Goal: Contribute content: Add original content to the website for others to see

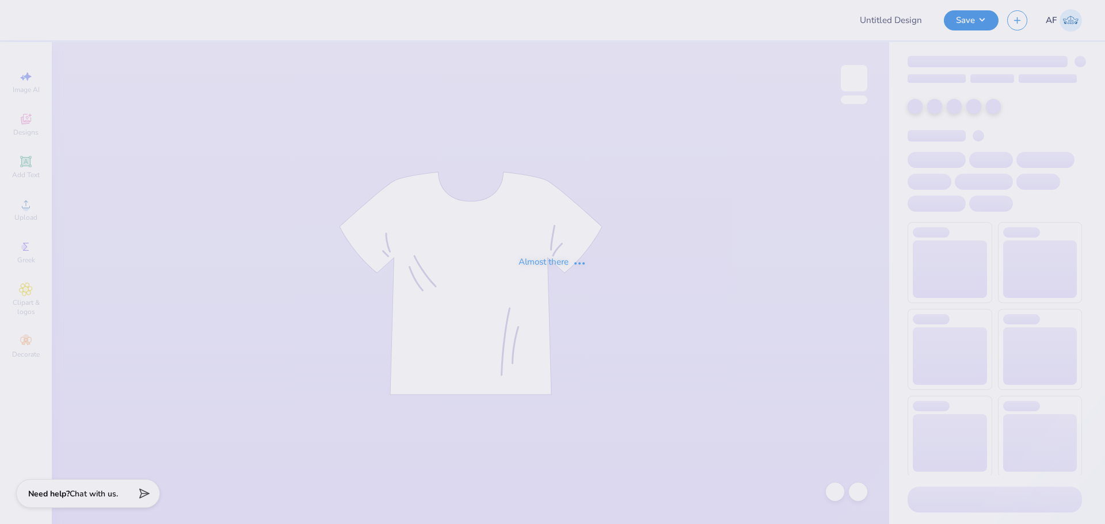
type input "DTD Fall Rush"
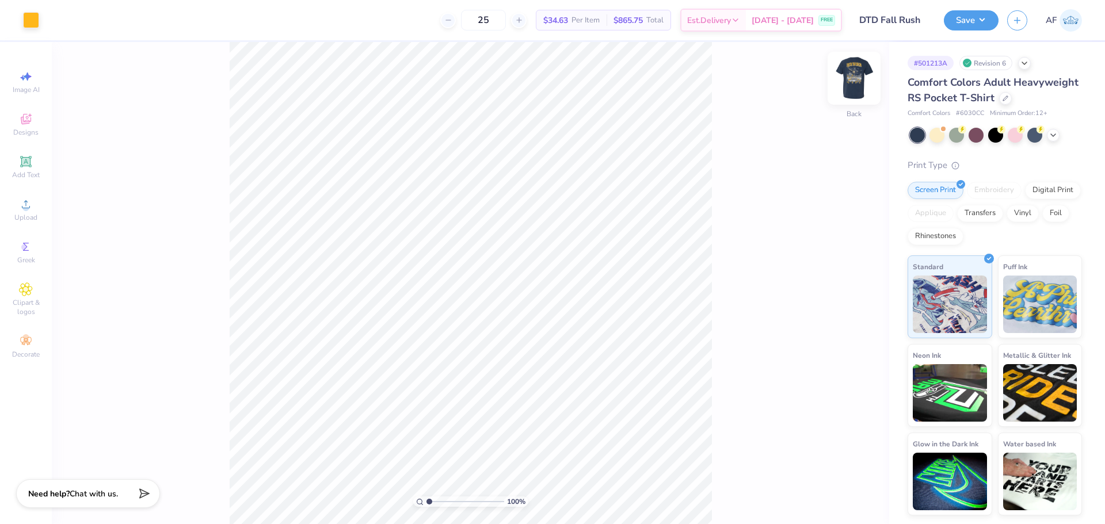
click at [850, 73] on img at bounding box center [854, 78] width 46 height 46
click at [26, 214] on span "Upload" at bounding box center [25, 217] width 23 height 9
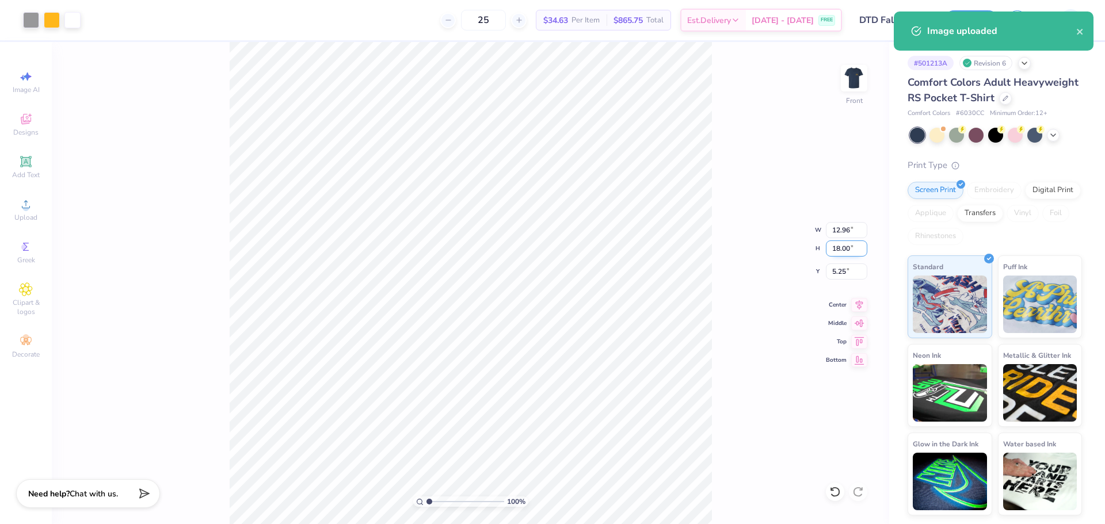
click at [839, 244] on input "18.00" at bounding box center [846, 249] width 41 height 16
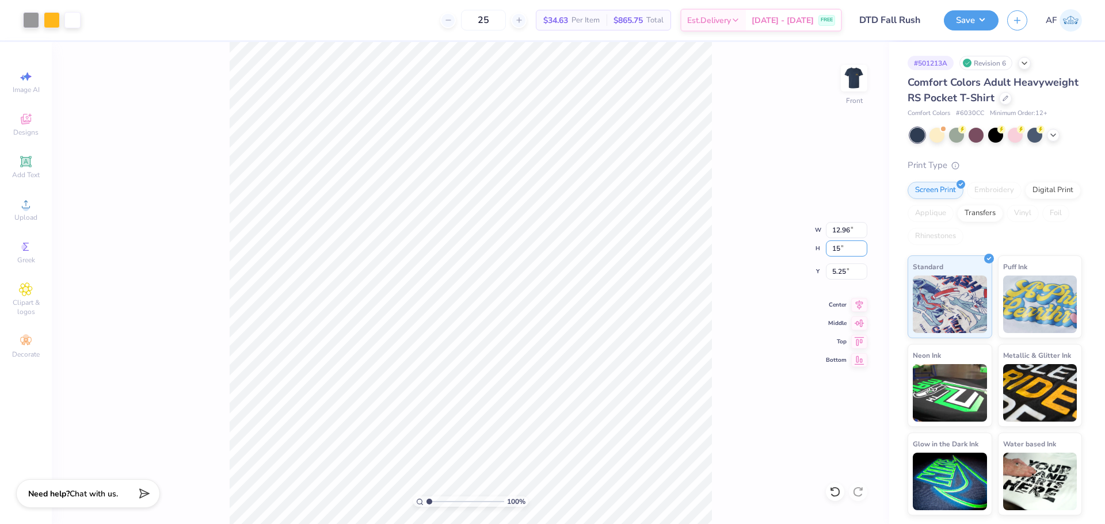
type input "15"
click at [840, 255] on input "18.00" at bounding box center [846, 249] width 41 height 16
type input "15"
click at [845, 273] on input "5.25" at bounding box center [846, 272] width 41 height 16
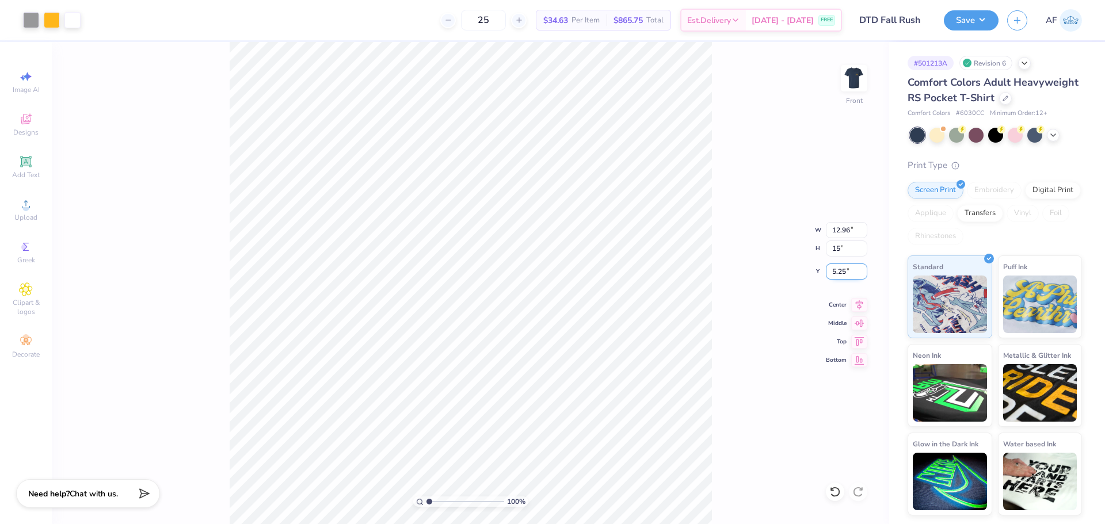
click at [845, 273] on input "5.25" at bounding box center [846, 272] width 41 height 16
type input "10.80"
type input "15.00"
click at [834, 273] on input "6.75" at bounding box center [846, 272] width 41 height 16
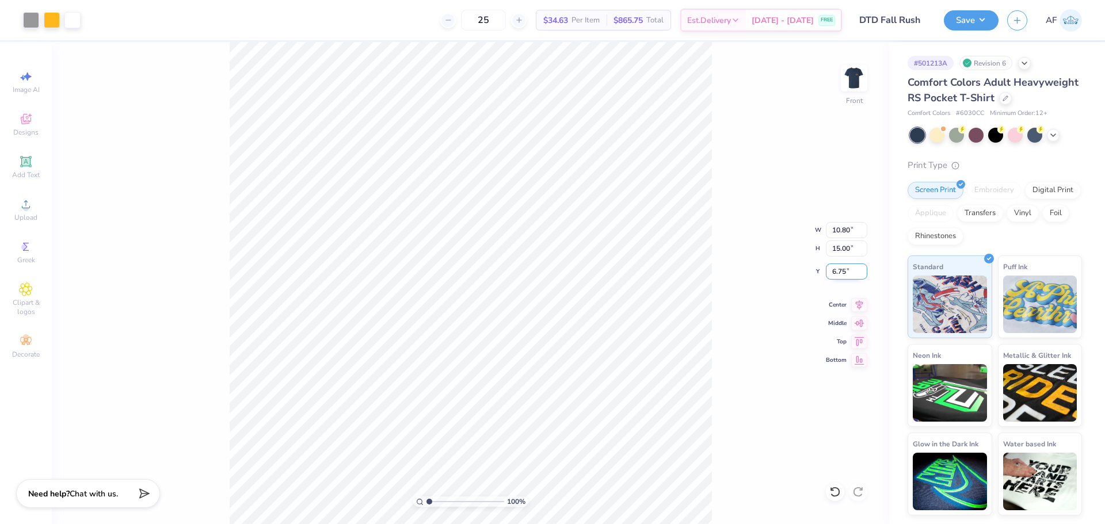
click at [834, 273] on input "6.75" at bounding box center [846, 272] width 41 height 16
type input "3.00"
click at [860, 301] on icon at bounding box center [859, 303] width 16 height 14
click at [196, 0] on html "Art colors 25 $34.63 Per Item $865.75 Total Est. Delivery Aug 22 - 25 FREE Desi…" at bounding box center [552, 262] width 1105 height 524
click at [864, 74] on img at bounding box center [854, 78] width 46 height 46
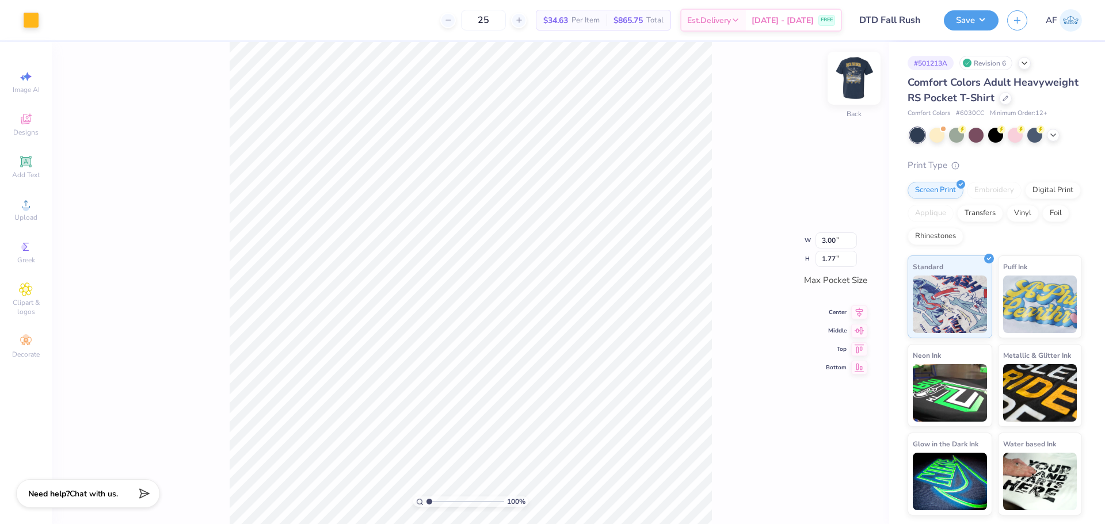
click at [846, 79] on img at bounding box center [854, 78] width 46 height 46
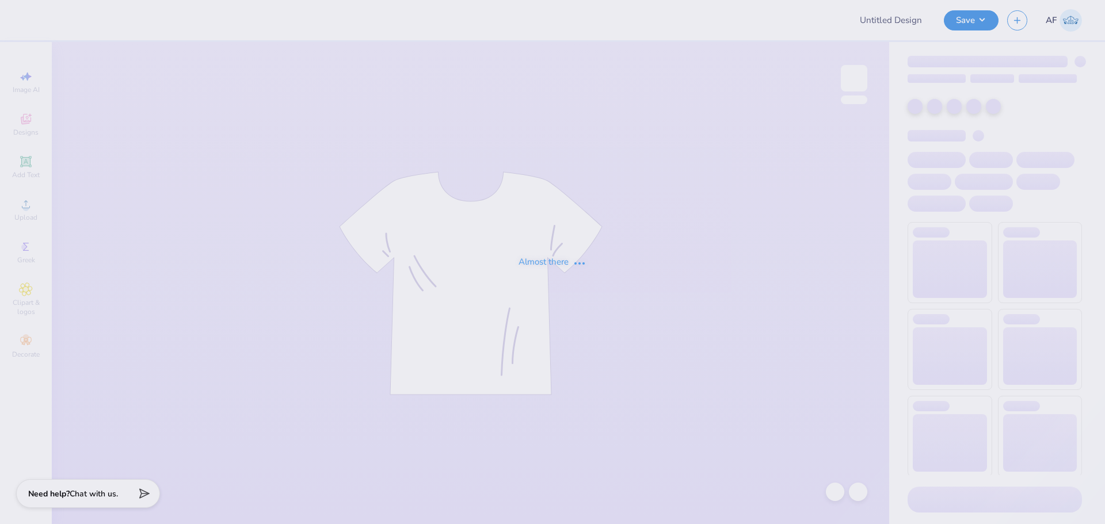
type input "[PERSON_NAME] : Adventist University of Health Sciences"
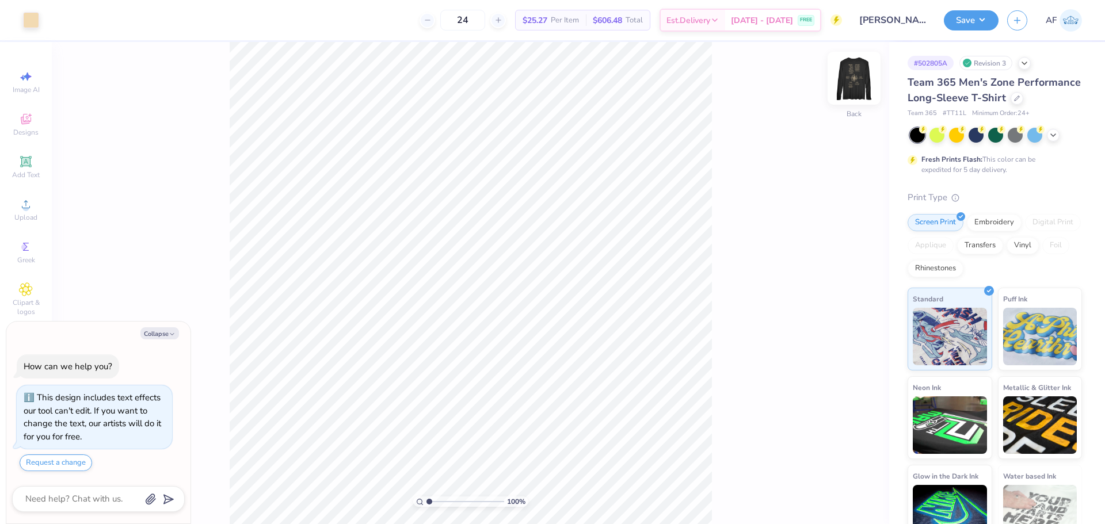
click at [852, 75] on img at bounding box center [854, 78] width 46 height 46
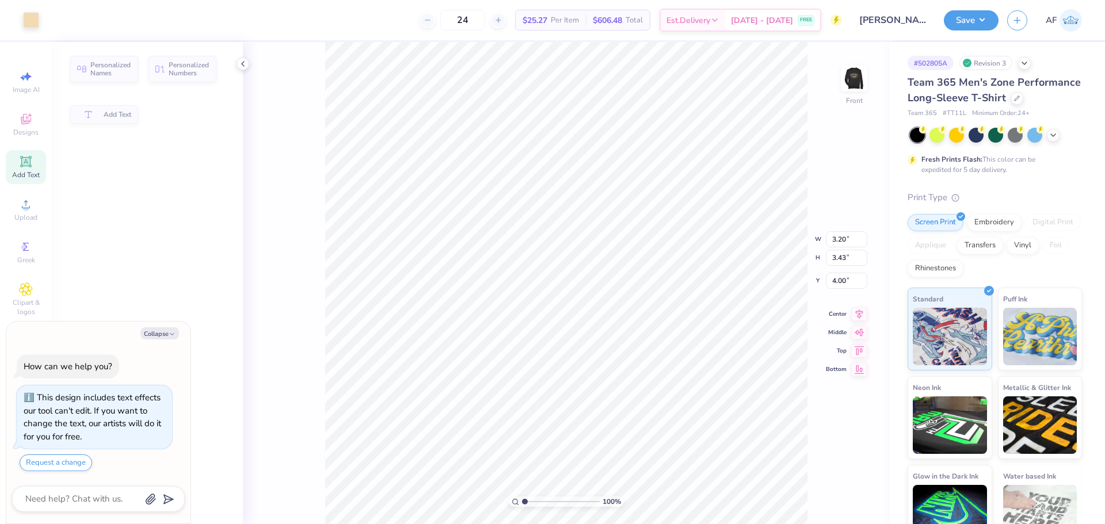
type textarea "x"
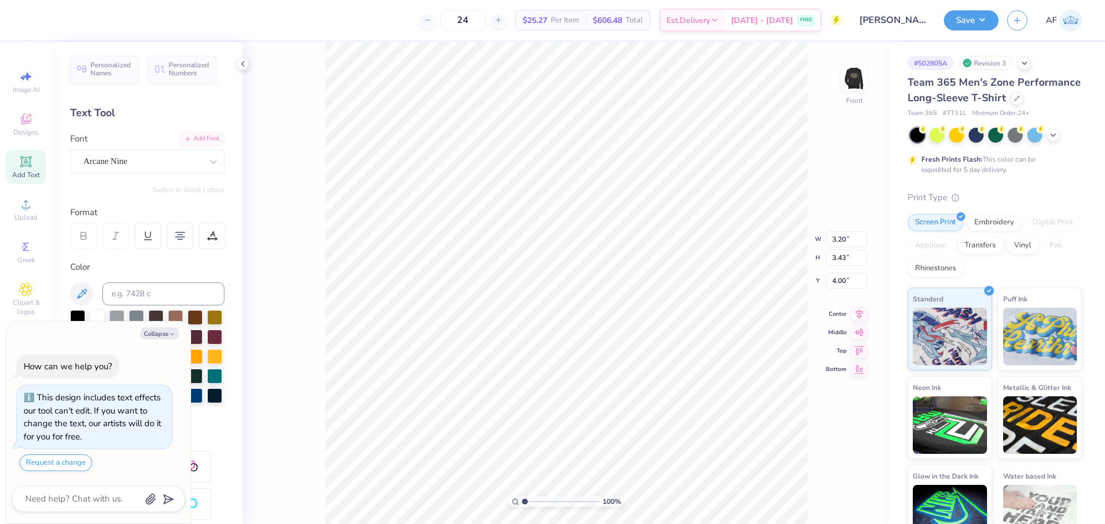
scroll to position [10, 2]
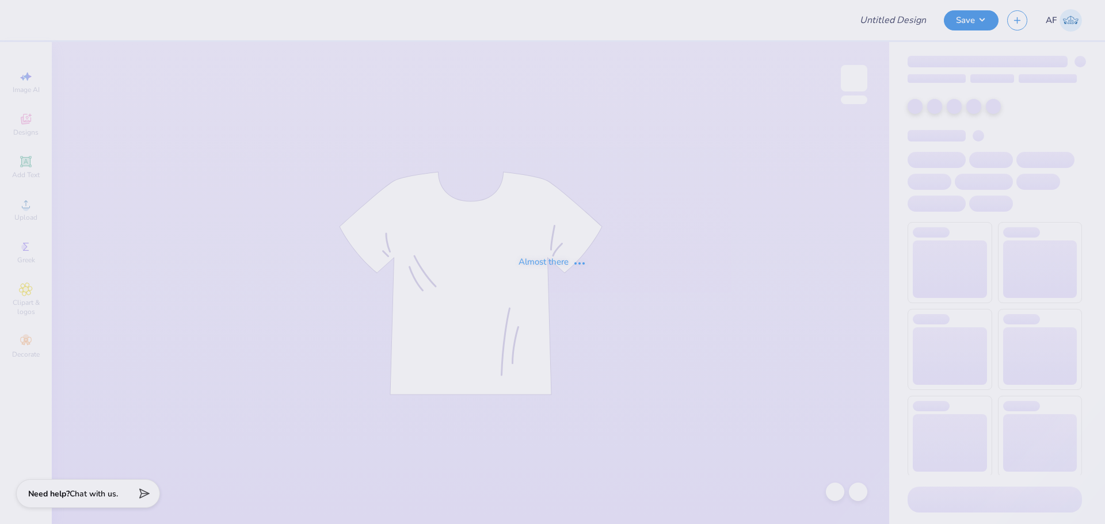
type input "[PERSON_NAME] : Adventist University of Health Sciences"
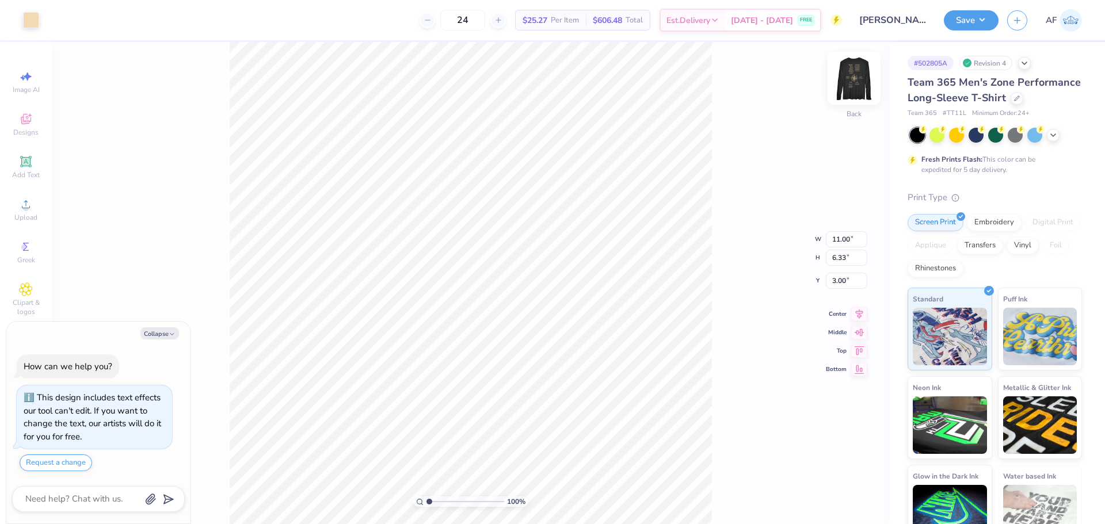
click at [848, 68] on img at bounding box center [854, 78] width 46 height 46
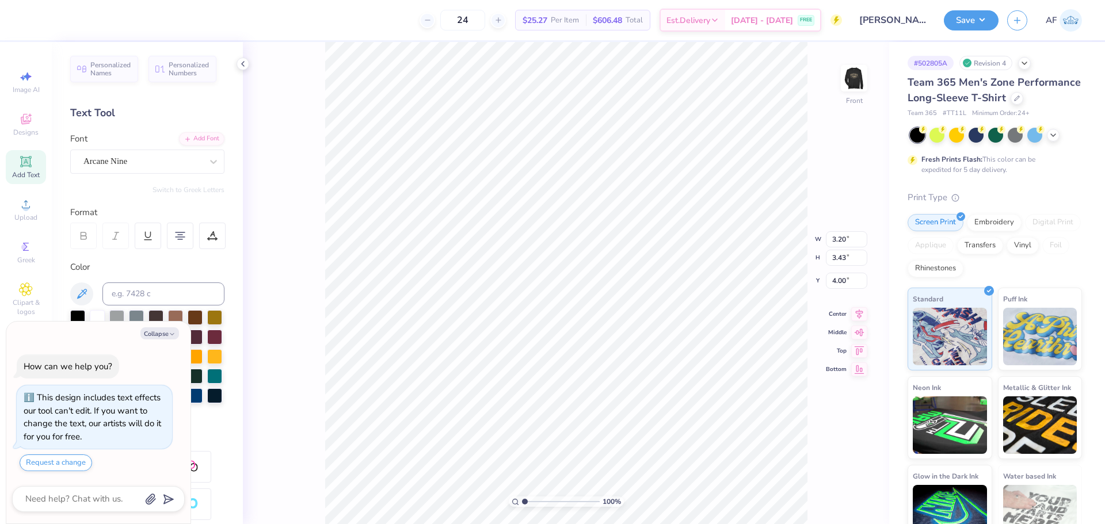
scroll to position [10, 4]
type textarea "x"
type textarea "[PERSON_NAME] [PERSON_NAME] [PERSON_NAME] [PERSON_NAME][US_STATE] [PERSON_NAME]…"
type textarea "x"
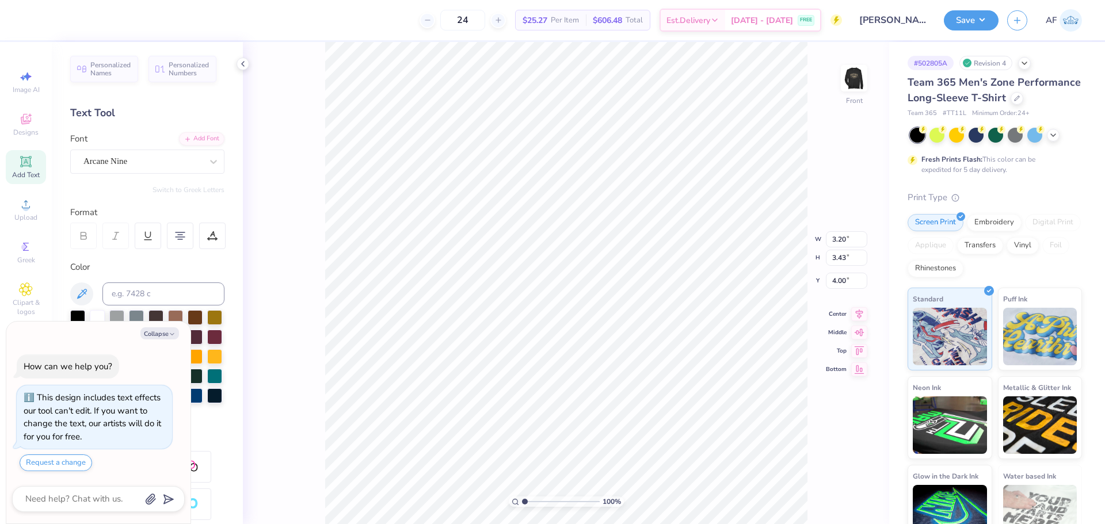
paste textarea "[PERSON_NAME]"
type textarea "[PERSON_NAME] [PERSON_NAME] [PERSON_NAME] [PERSON_NAME] GalvinIra [PERSON_NAME]…"
type textarea "x"
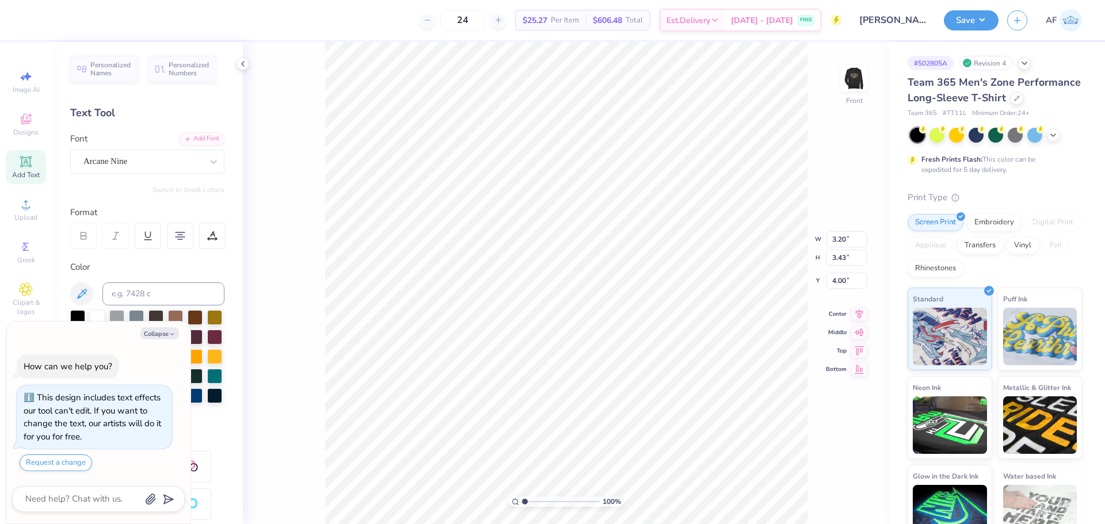
type textarea "[PERSON_NAME] [PERSON_NAME] [PERSON_NAME] [PERSON_NAME] [PERSON_NAME][US_STATE]…"
type textarea "x"
type input "1.63680539517399"
type textarea "x"
type input "1.63680539517399"
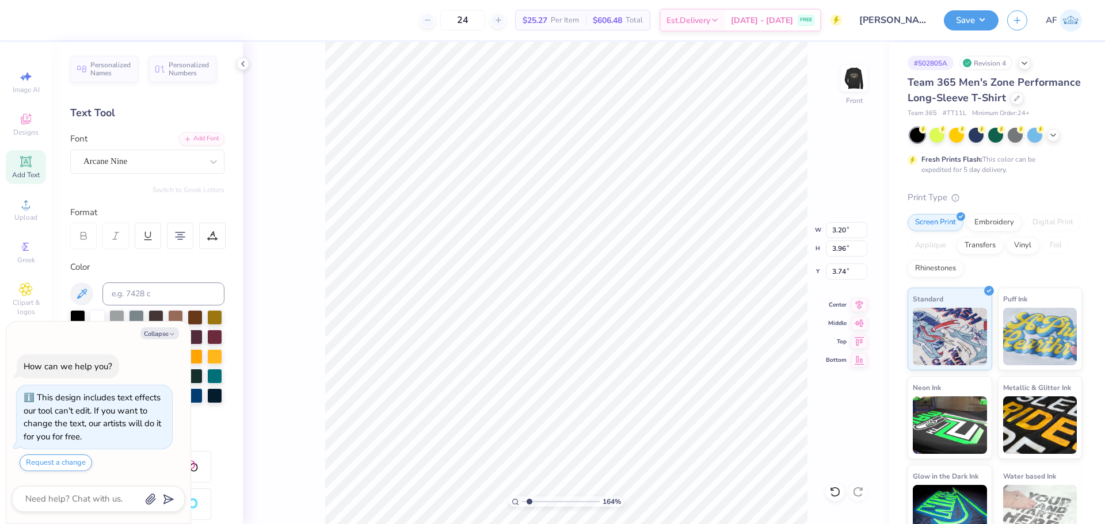
type textarea "x"
type input "1.63680539517399"
type textarea "x"
type input "1.63680539517399"
type textarea "x"
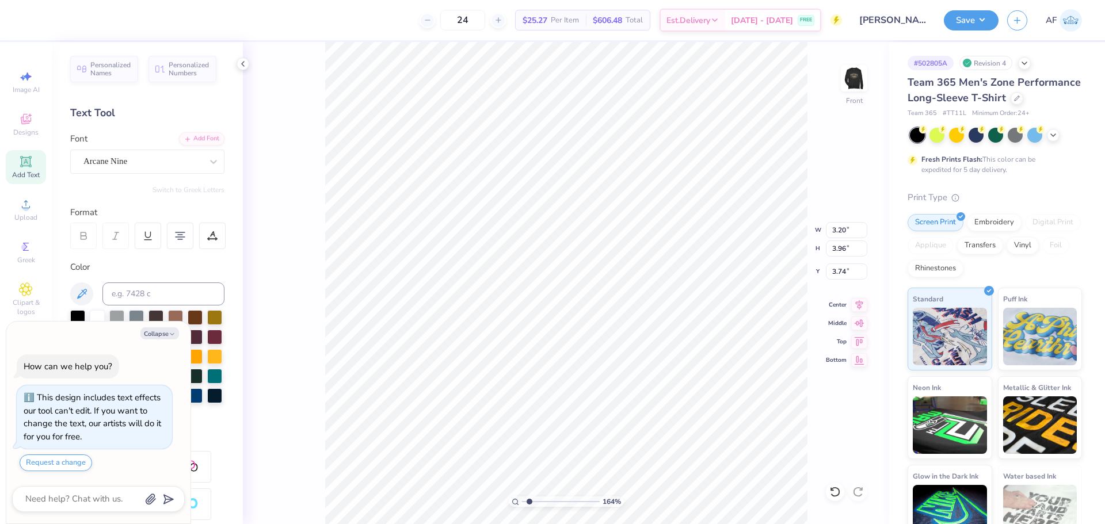
type input "1.63680539517399"
type input "4.00"
type input "1.63680539517399"
type textarea "x"
type input "1.63680539517399"
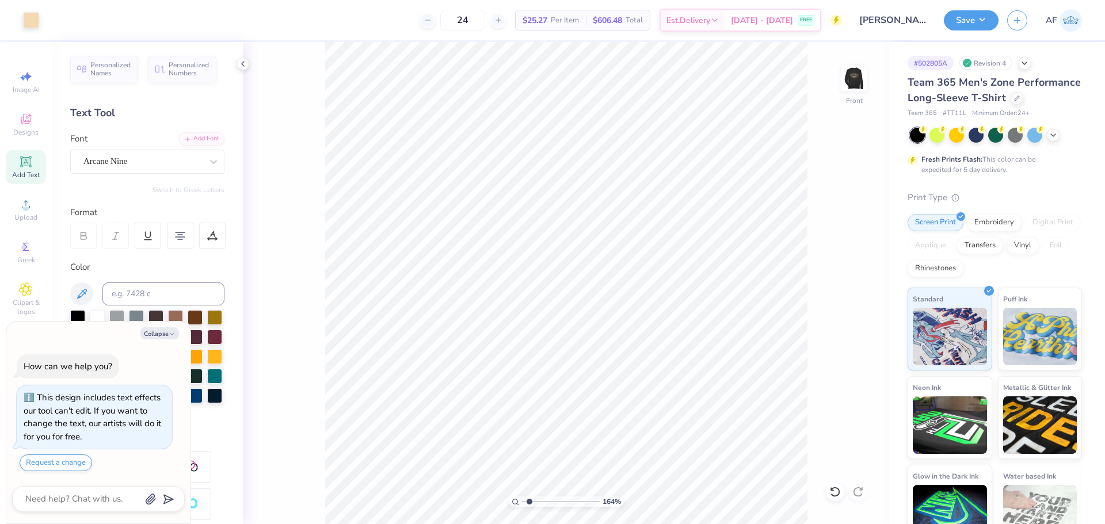
type textarea "x"
type input "1.2276509692159"
type textarea "x"
type input "1.2276509692159"
click at [858, 81] on img at bounding box center [854, 78] width 46 height 46
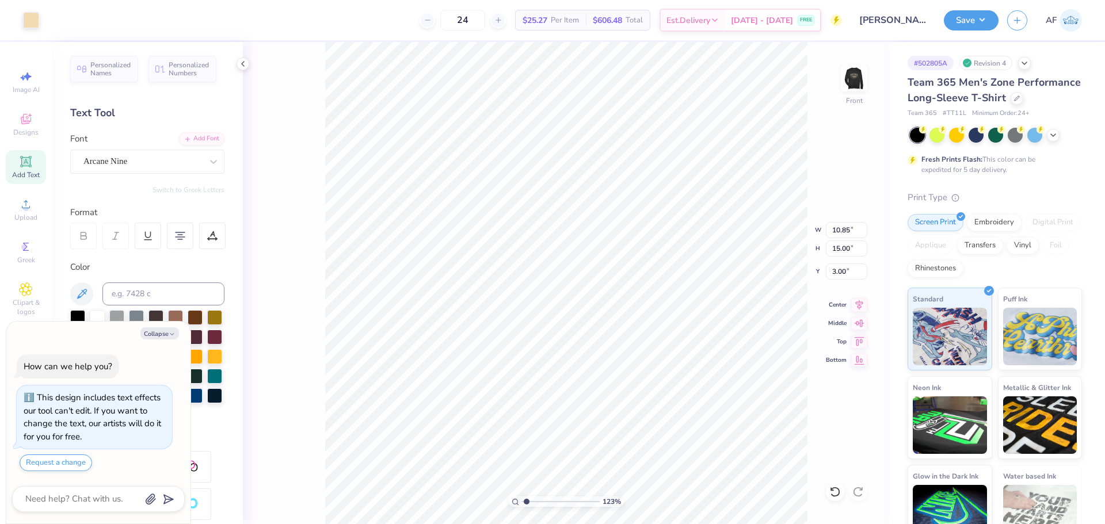
type textarea "x"
type input "1.2276509692159"
type textarea "x"
type input "1.2276509692159"
type textarea "x"
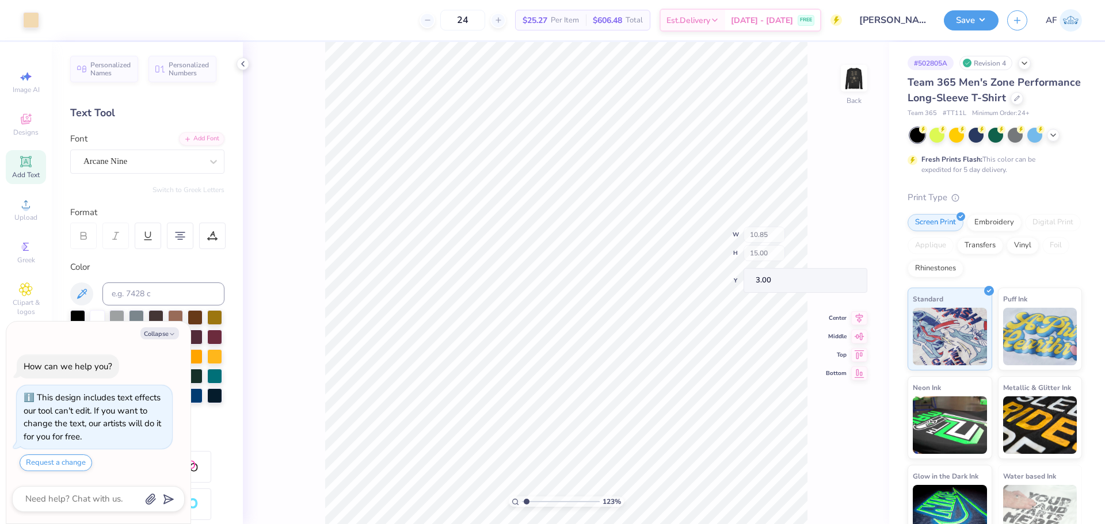
type input "1.2276509692159"
type textarea "x"
type input "1.2276509692159"
type textarea "x"
type input "1.2276509692159"
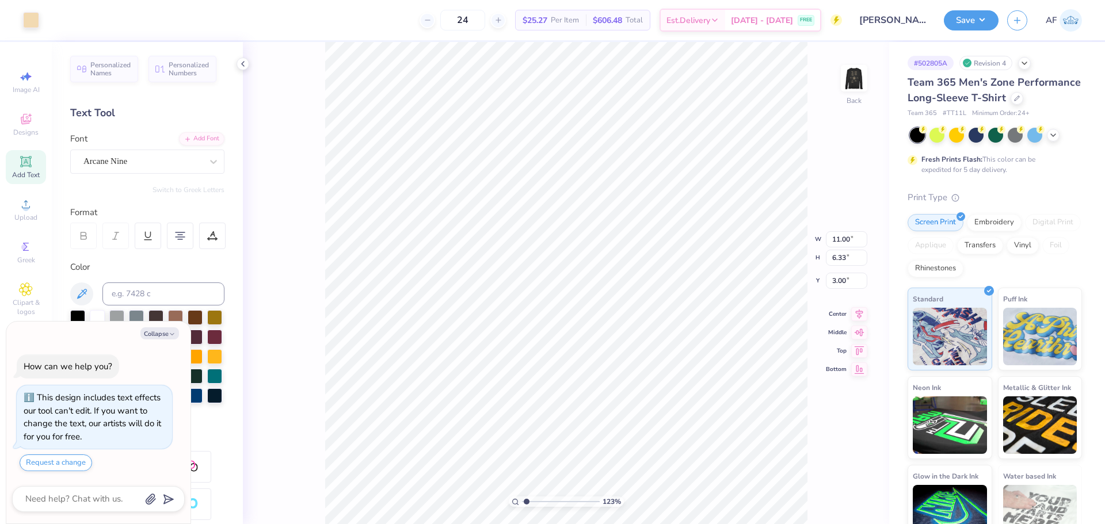
type textarea "x"
type input "1"
click at [242, 63] on icon at bounding box center [242, 63] width 9 height 9
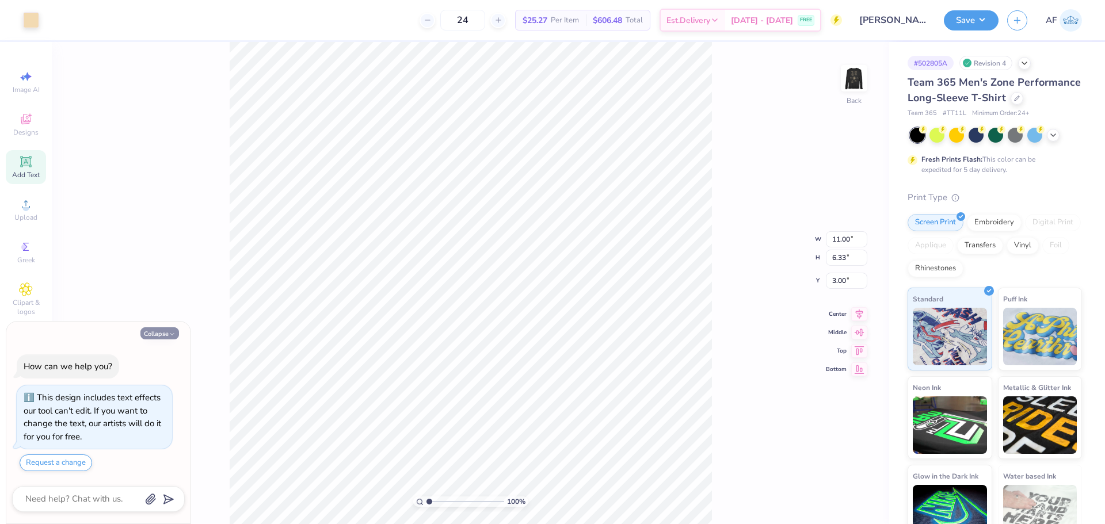
click at [170, 331] on icon "button" at bounding box center [172, 334] width 7 height 7
type textarea "x"
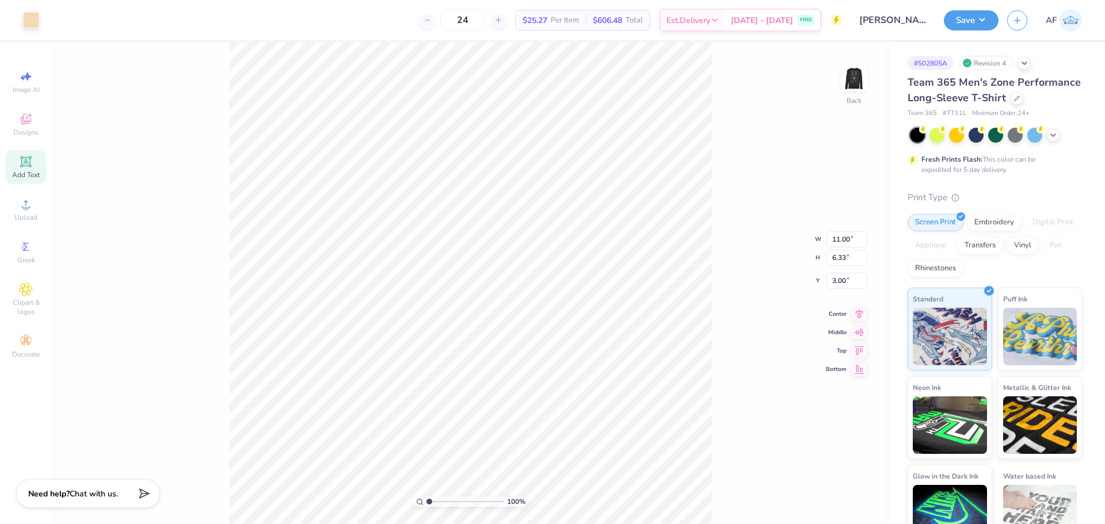
drag, startPoint x: 861, startPoint y: 313, endPoint x: 850, endPoint y: 260, distance: 54.1
click at [861, 313] on icon at bounding box center [859, 314] width 16 height 14
click at [853, 86] on img at bounding box center [854, 78] width 46 height 46
click at [583, 241] on li "Copy" at bounding box center [594, 241] width 90 height 22
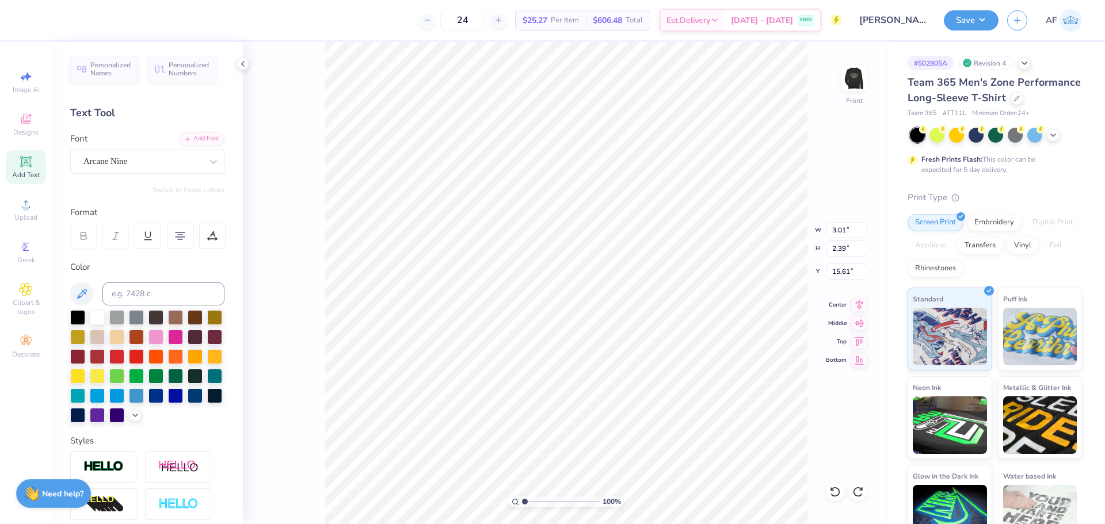
type input "15.35"
type input "4.00"
click at [680, 396] on li "Group" at bounding box center [667, 398] width 90 height 22
type input "3.01"
type input "2.39"
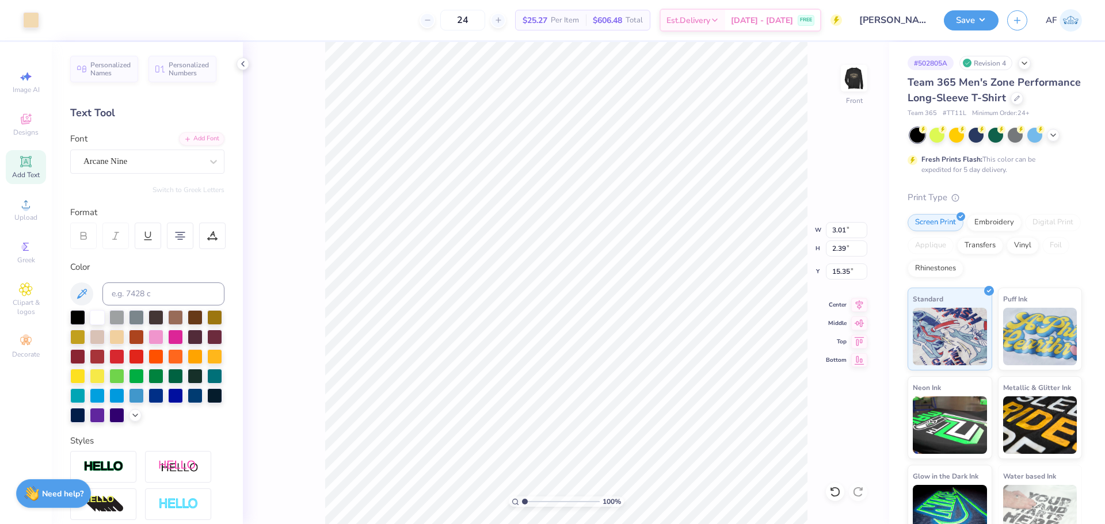
type input "15.35"
type input "1.55564090765472"
type input "2.80"
type input "0.82"
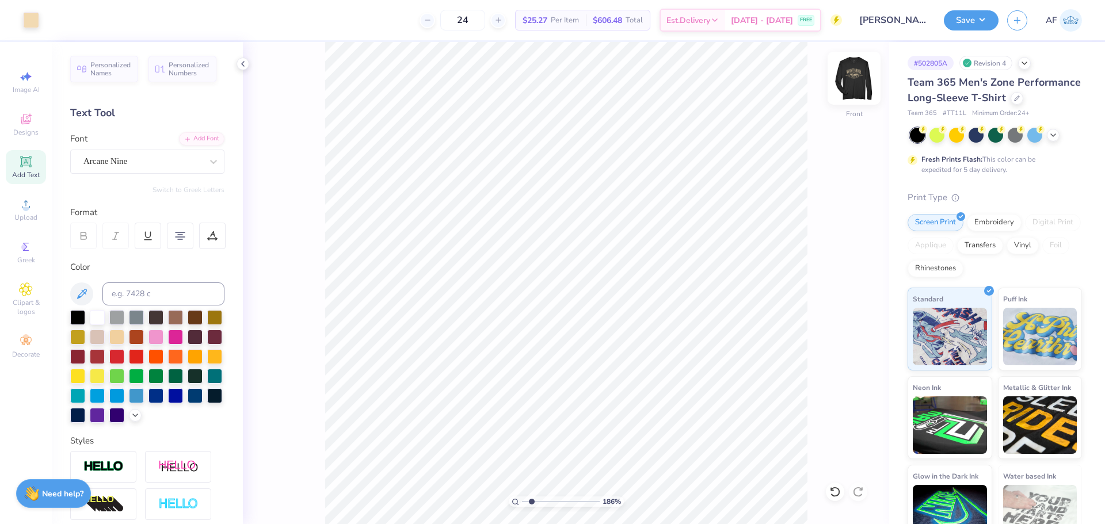
click at [857, 88] on img at bounding box center [854, 78] width 46 height 46
click at [865, 90] on img at bounding box center [854, 78] width 46 height 46
click at [514, 500] on icon at bounding box center [515, 501] width 7 height 7
type input "1"
type textarea "[PERSON_NAME] [PERSON_NAME] [PERSON_NAME] [PERSON_NAME]"
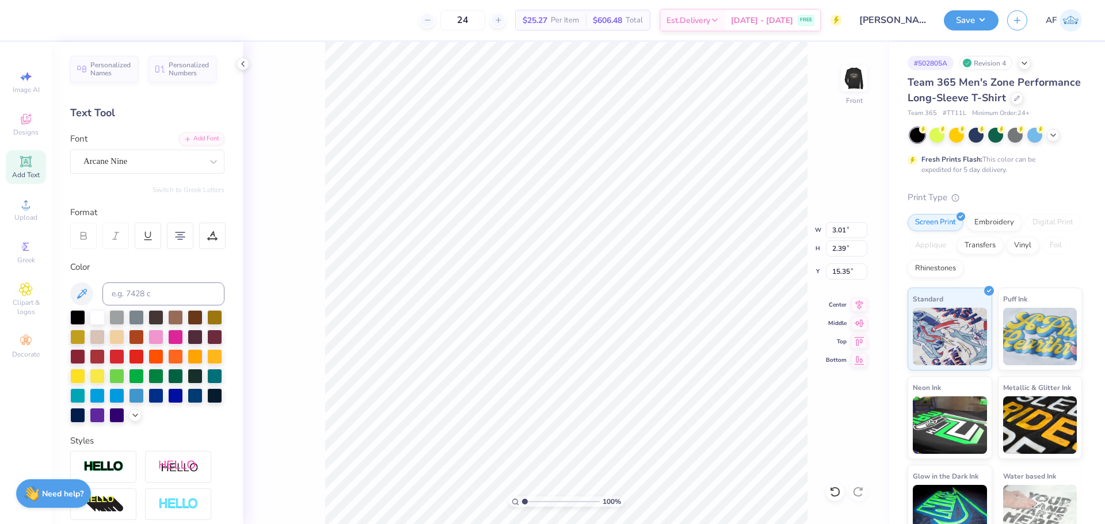
scroll to position [10, 4]
click at [300, 137] on div "100 % Front W 3.01 H 2.39 Y 15.35 Center Middle Top Bottom" at bounding box center [566, 283] width 646 height 482
click at [304, 135] on div "100 % Front" at bounding box center [566, 283] width 646 height 482
type input "15.35"
click at [634, 387] on li "Group" at bounding box center [639, 388] width 90 height 22
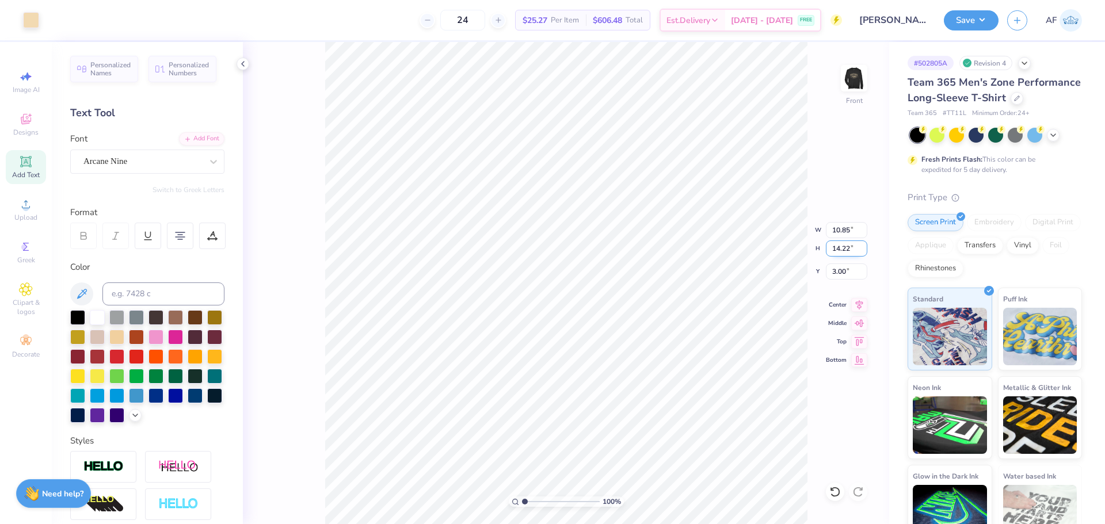
click at [836, 246] on input "14.22" at bounding box center [846, 249] width 41 height 16
type input "4"
type input "45"
type input "13.73"
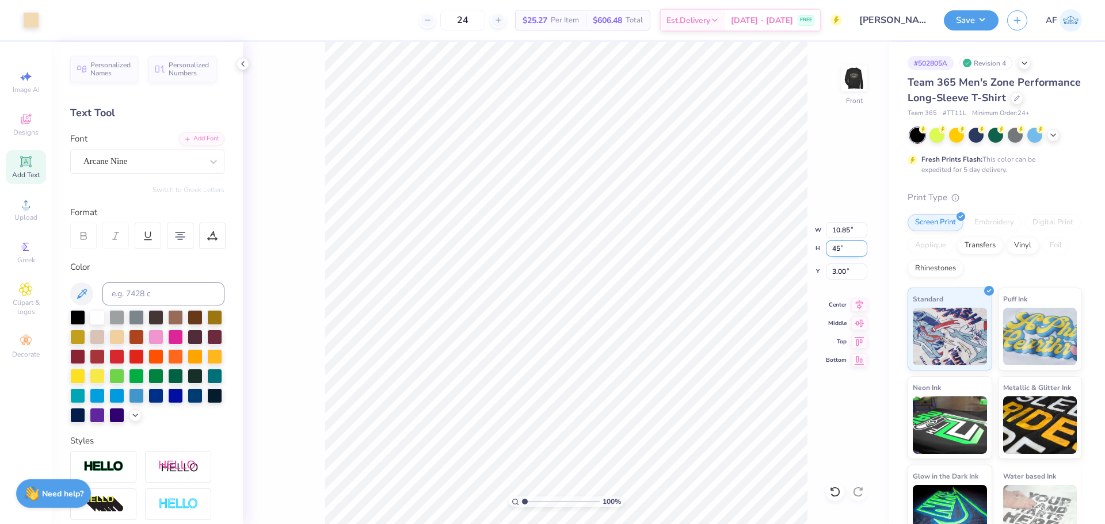
type input "18.00"
type input "1.11"
click at [840, 251] on input "18.15" at bounding box center [846, 249] width 41 height 16
type input "15"
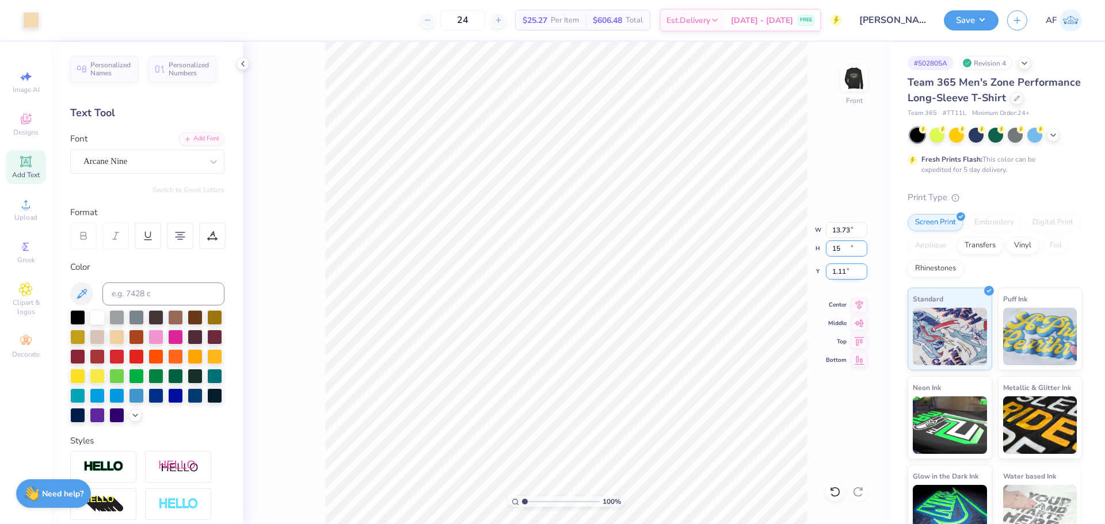
type input "11.44"
type input "15.00"
click at [840, 272] on input "2.61" at bounding box center [846, 272] width 41 height 16
type input "3.00"
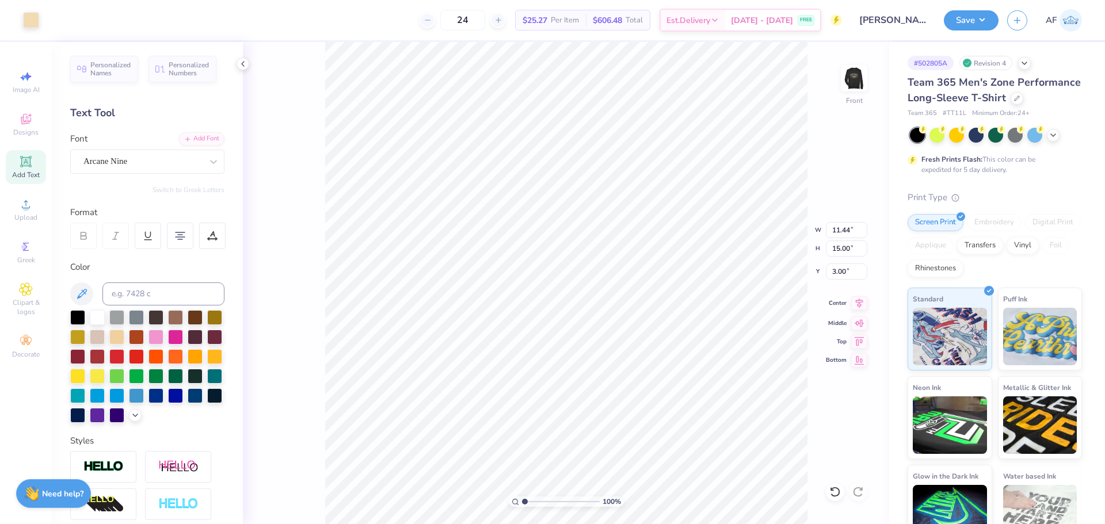
click at [858, 302] on icon at bounding box center [859, 303] width 16 height 14
click at [317, 41] on div "Art colors 24 $25.27 Per Item $606.48 Total Est. Delivery [DATE] - [DATE] FREE …" at bounding box center [552, 262] width 1105 height 524
